Goal: Task Accomplishment & Management: Manage account settings

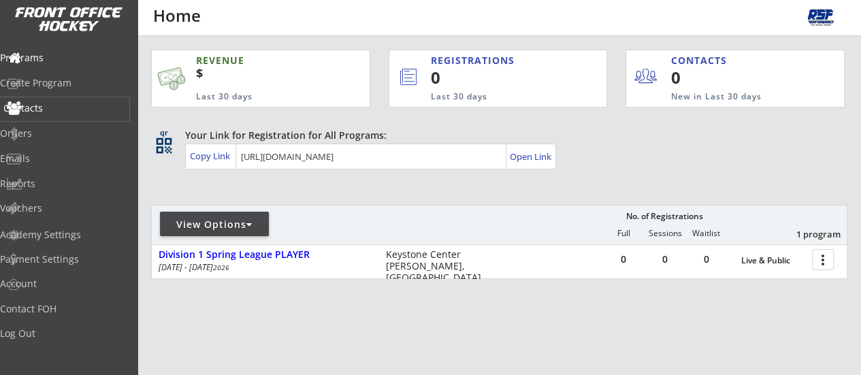
click at [60, 106] on div "Contacts" at bounding box center [64, 108] width 123 height 10
select select ""Players""
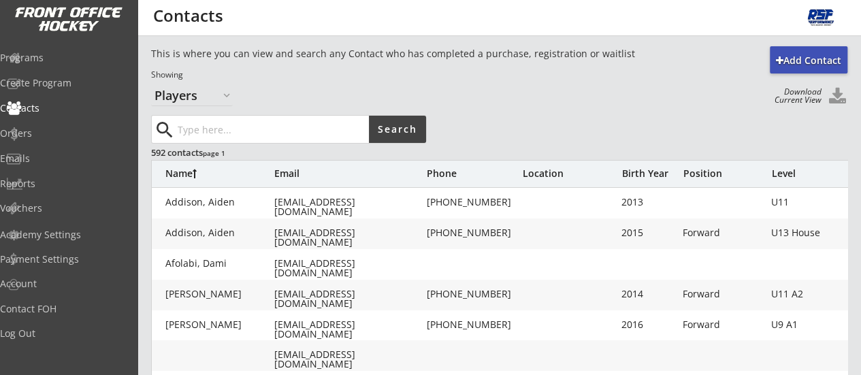
click at [222, 136] on input "input" at bounding box center [272, 129] width 194 height 27
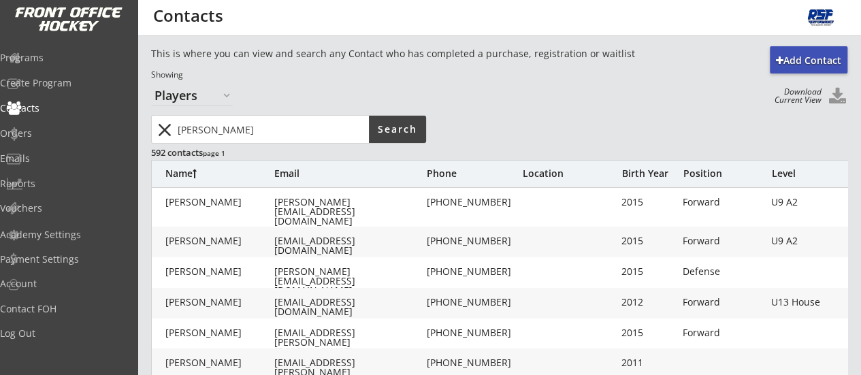
click at [242, 131] on input "input" at bounding box center [272, 129] width 194 height 27
type input "m"
type input "mason"
click at [167, 133] on button "close" at bounding box center [164, 130] width 22 height 22
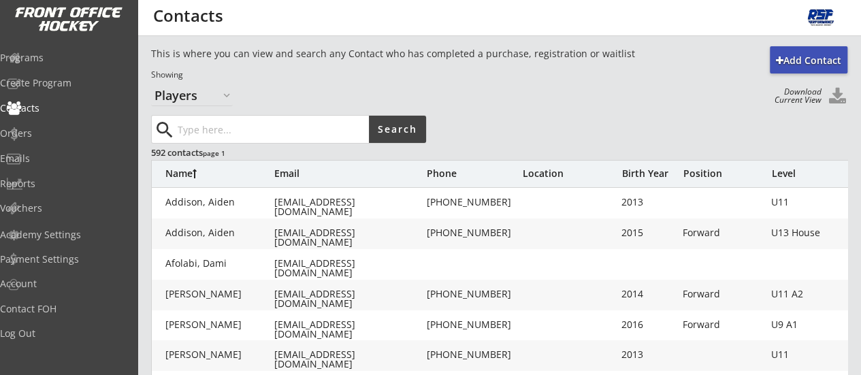
click at [220, 128] on input "input" at bounding box center [272, 129] width 194 height 27
click at [56, 129] on div "Orders" at bounding box center [64, 134] width 123 height 10
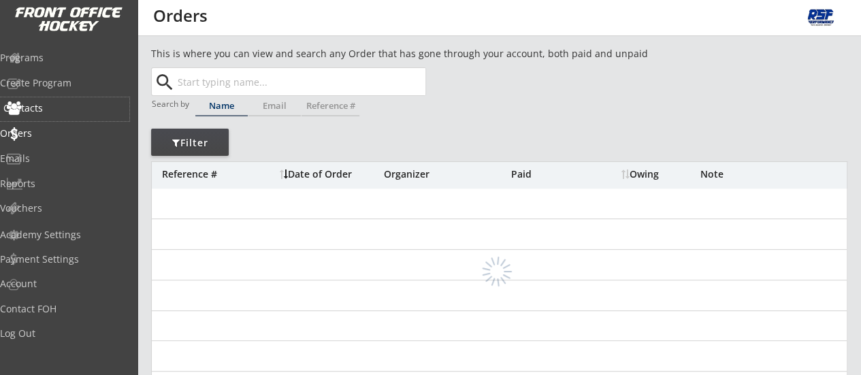
click at [56, 112] on div "Contacts" at bounding box center [64, 108] width 123 height 10
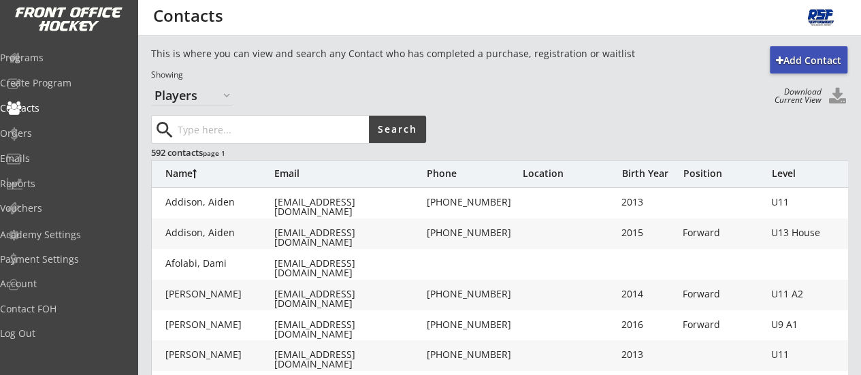
click at [648, 180] on div "Name Email Phone Location Birth Year Position Level" at bounding box center [525, 173] width 749 height 27
drag, startPoint x: 648, startPoint y: 180, endPoint x: 656, endPoint y: 161, distance: 20.7
click at [656, 161] on div "Name Email Phone Location Birth Year Position Level" at bounding box center [525, 173] width 749 height 27
click at [640, 175] on div "Birth Year" at bounding box center [648, 174] width 54 height 10
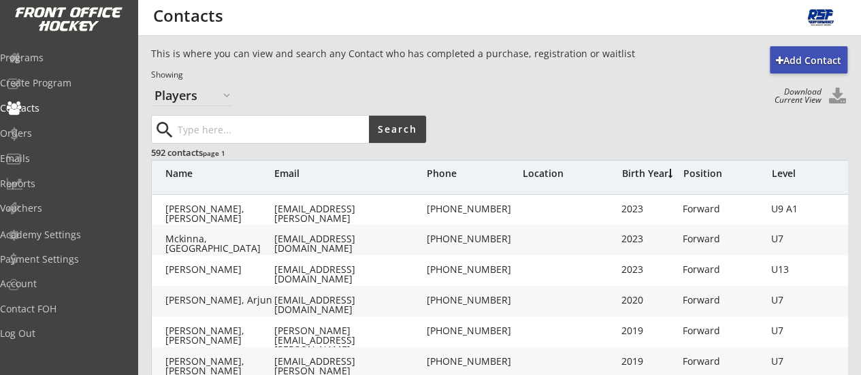
click at [640, 175] on div "Birth Year" at bounding box center [648, 174] width 54 height 10
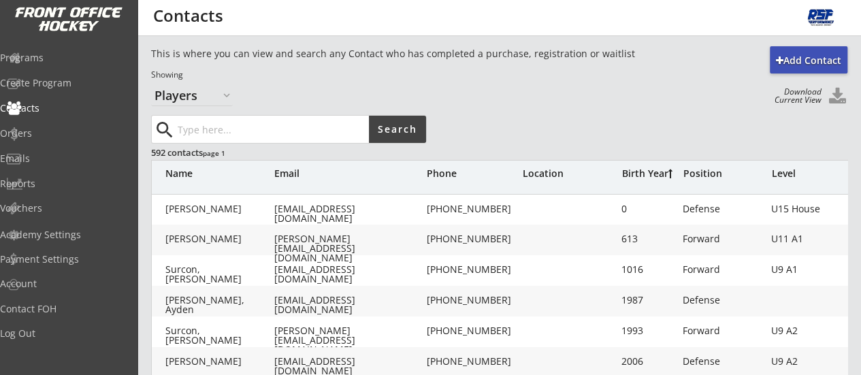
drag, startPoint x: 216, startPoint y: 114, endPoint x: 214, endPoint y: 124, distance: 10.4
click at [214, 124] on input "input" at bounding box center [272, 129] width 194 height 27
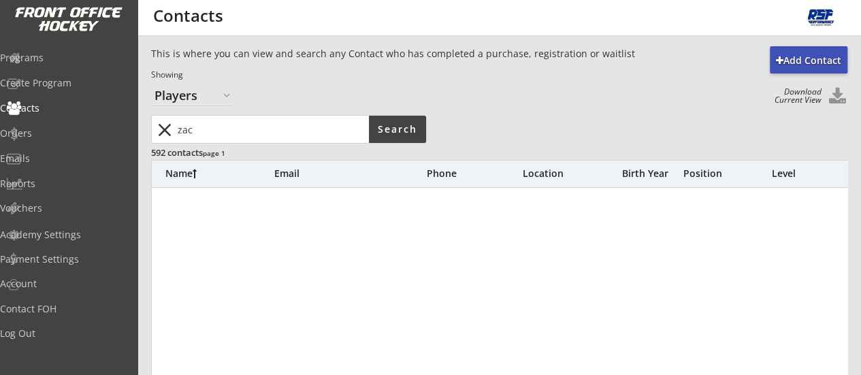
click at [225, 137] on input "input" at bounding box center [272, 129] width 194 height 27
type input "zack"
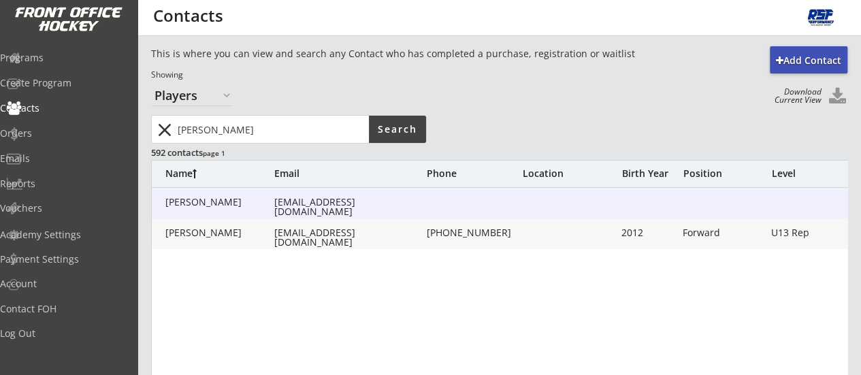
click at [297, 198] on div "wfoster27@hotmail.com" at bounding box center [349, 206] width 150 height 19
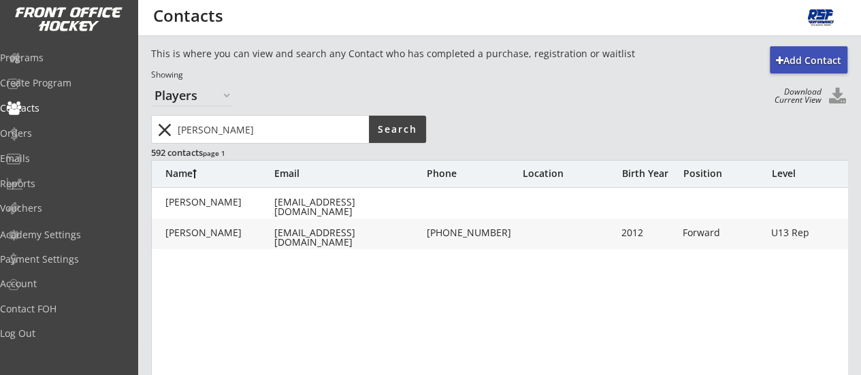
click at [343, 235] on div "wfoster27@hotmail.com" at bounding box center [349, 237] width 150 height 19
type input "Zack"
type input "Foster"
type input "wfoster27@hotmail.com"
type input "(204) 724-7048"
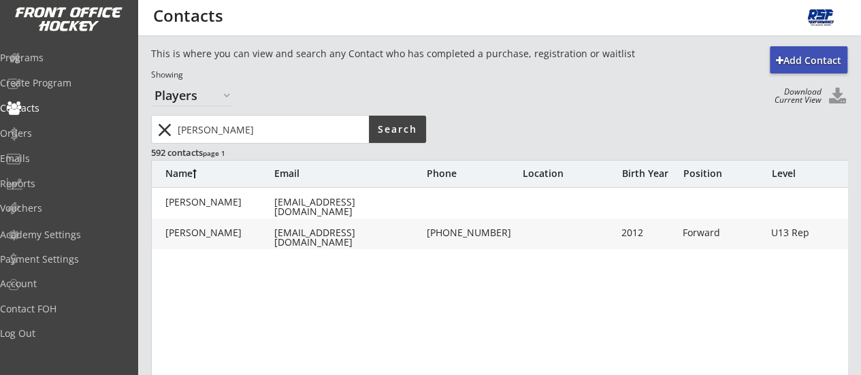
type input "2012"
type input "06/14/2012"
type input "Forward"
type input "U13 Rep"
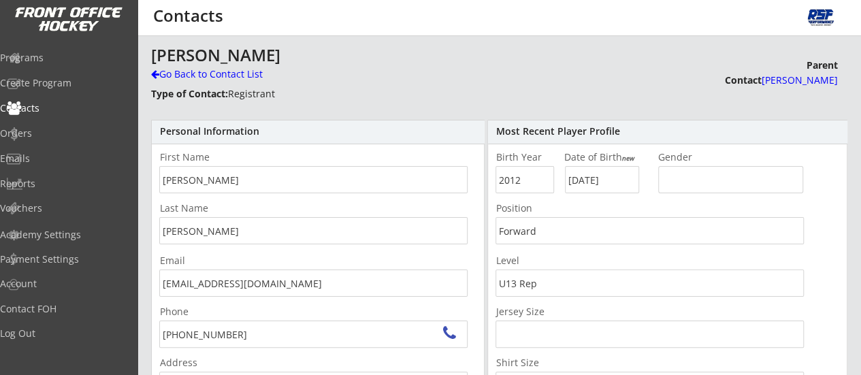
type input "8 Balmoral Bay, Brandon, MB R7A 6E5, Canada"
click at [42, 54] on div "Programs" at bounding box center [64, 58] width 123 height 10
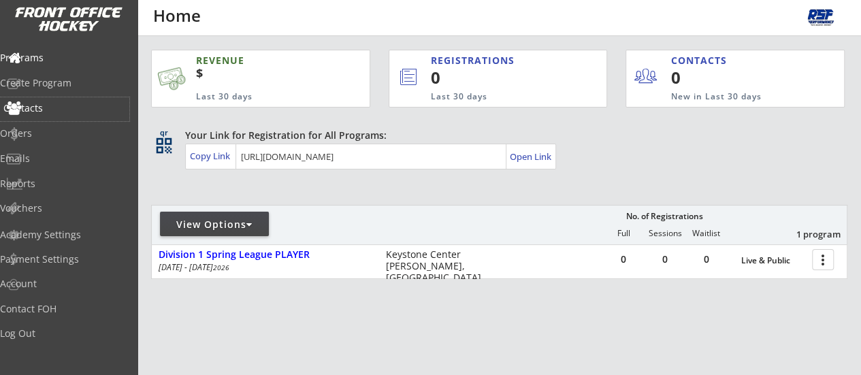
click at [78, 111] on div "Contacts" at bounding box center [64, 108] width 123 height 10
select select ""Players""
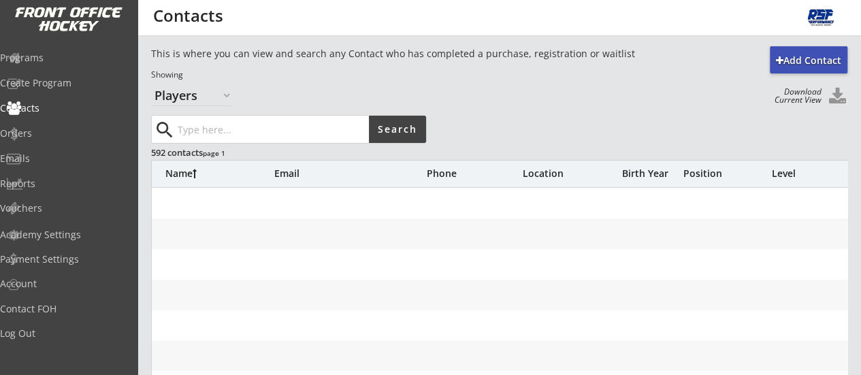
click at [210, 127] on input "input" at bounding box center [272, 129] width 194 height 27
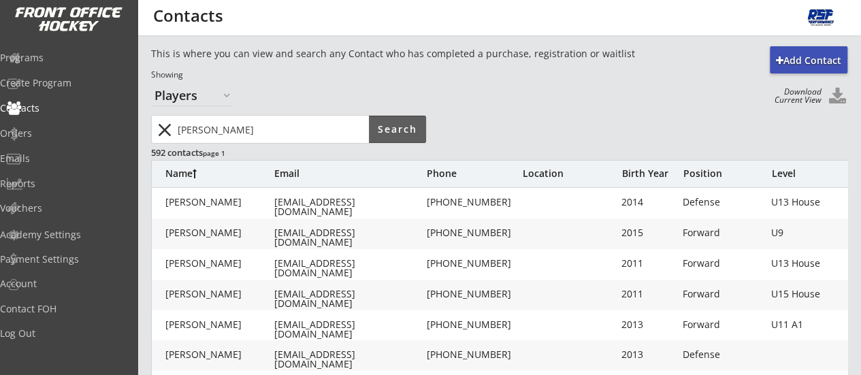
click at [384, 135] on button "Search" at bounding box center [397, 129] width 57 height 27
drag, startPoint x: 252, startPoint y: 138, endPoint x: 76, endPoint y: 161, distance: 177.0
click at [76, 161] on body "REVENUE $ Last 30 days REGISTRATIONS 0 Last 30 days CONTACTS 0 New in Last 30 d…" at bounding box center [430, 187] width 861 height 375
type input "dinko"
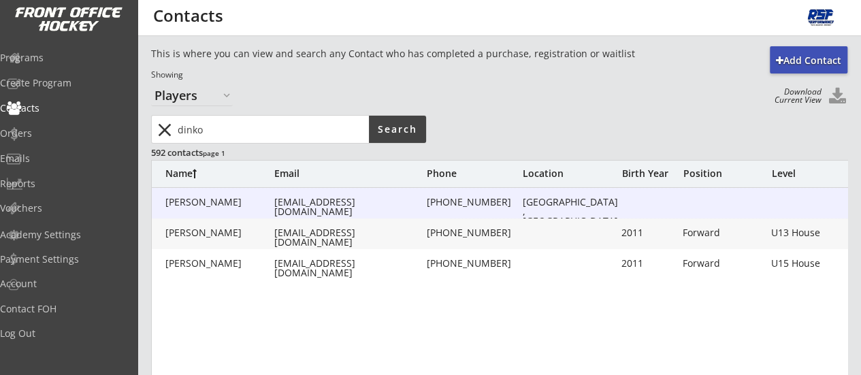
click at [321, 206] on div "[EMAIL_ADDRESS][DOMAIN_NAME]" at bounding box center [349, 206] width 150 height 19
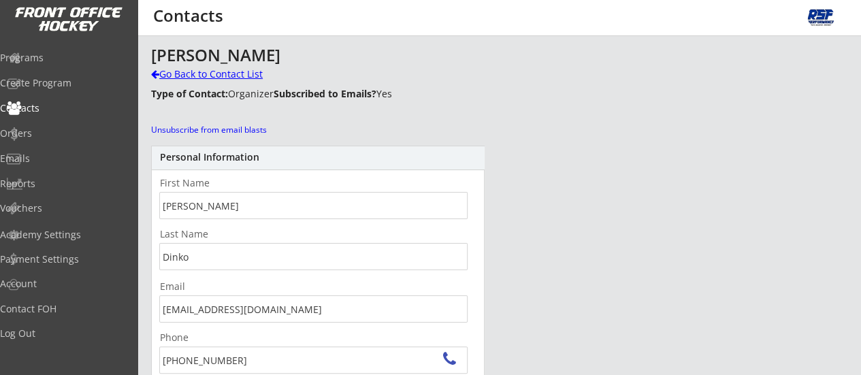
click at [191, 73] on div "Go Back to Contact List" at bounding box center [238, 74] width 175 height 14
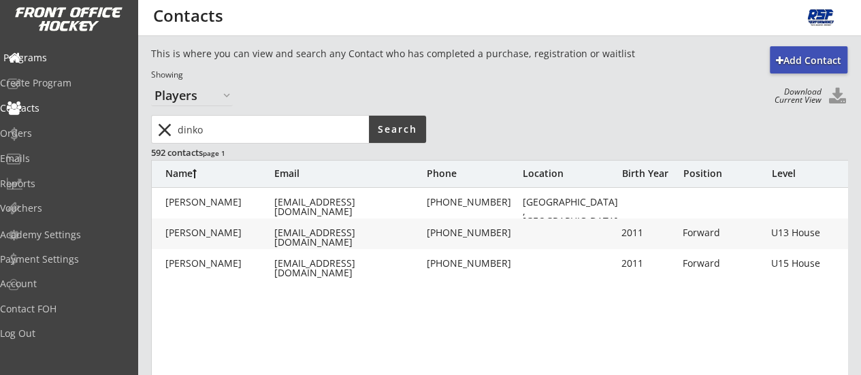
click at [65, 58] on div "Programs" at bounding box center [64, 58] width 123 height 10
